Goal: Browse casually: Explore the website without a specific task or goal

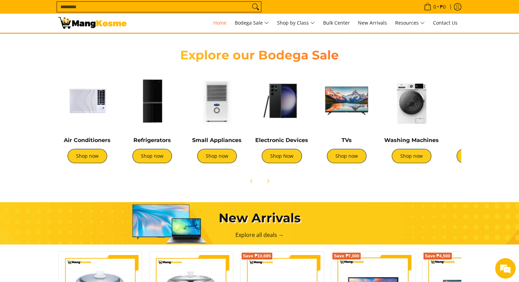
scroll to position [224, 0]
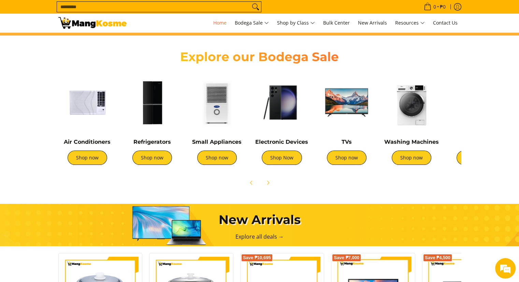
click at [96, 102] on img at bounding box center [87, 102] width 58 height 58
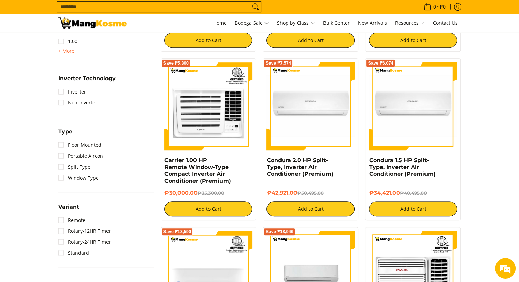
scroll to position [423, 0]
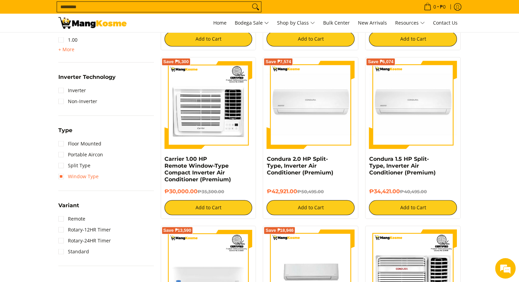
click at [76, 176] on link "Window Type" at bounding box center [78, 176] width 40 height 11
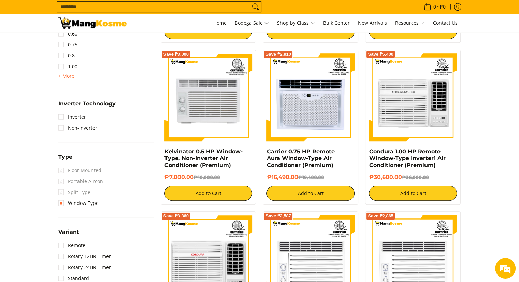
scroll to position [424, 0]
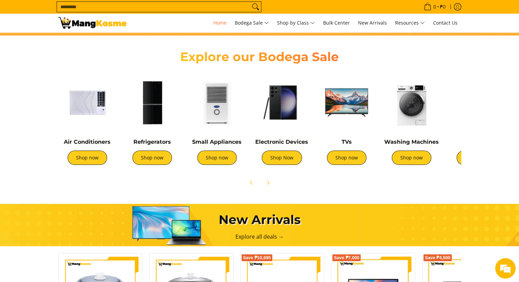
click at [410, 110] on img at bounding box center [412, 102] width 58 height 58
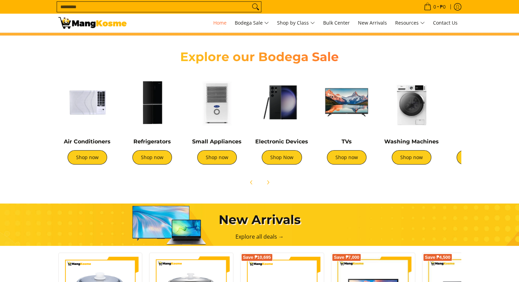
scroll to position [224, 0]
click at [158, 104] on img at bounding box center [152, 102] width 58 height 58
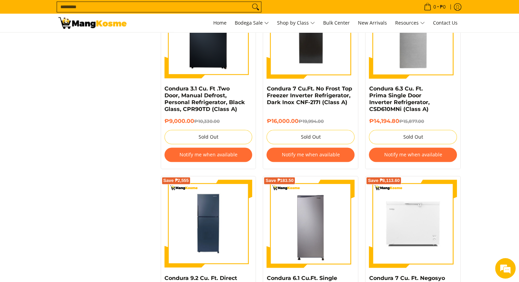
scroll to position [1079, 0]
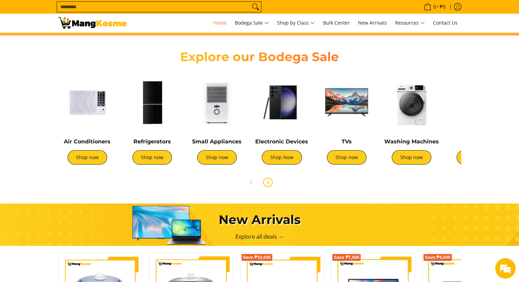
click at [269, 179] on span "Next" at bounding box center [268, 182] width 8 height 8
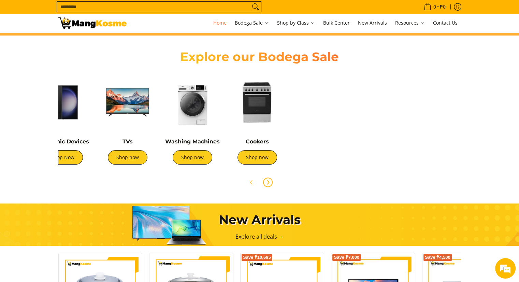
scroll to position [0, 227]
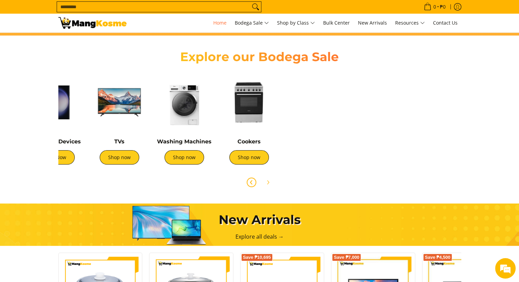
click at [249, 181] on icon "Previous" at bounding box center [251, 182] width 5 height 5
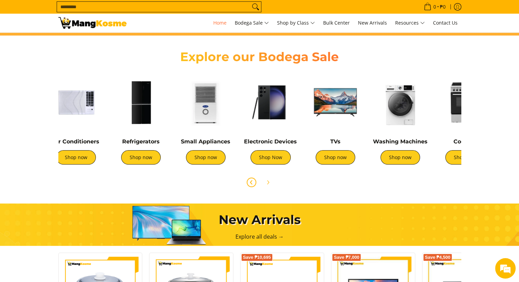
scroll to position [0, 0]
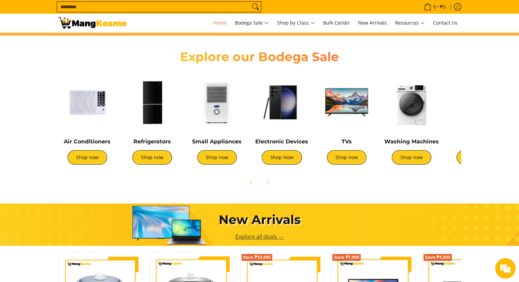
click at [263, 234] on link "Explore all deals →" at bounding box center [260, 237] width 48 height 8
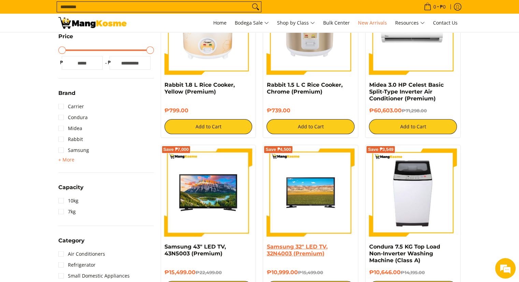
scroll to position [137, 0]
